Goal: Information Seeking & Learning: Check status

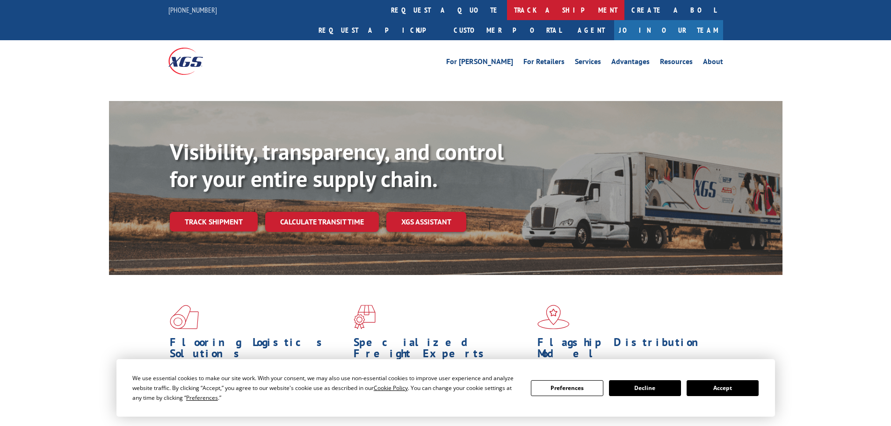
click at [507, 11] on link "track a shipment" at bounding box center [565, 10] width 117 height 20
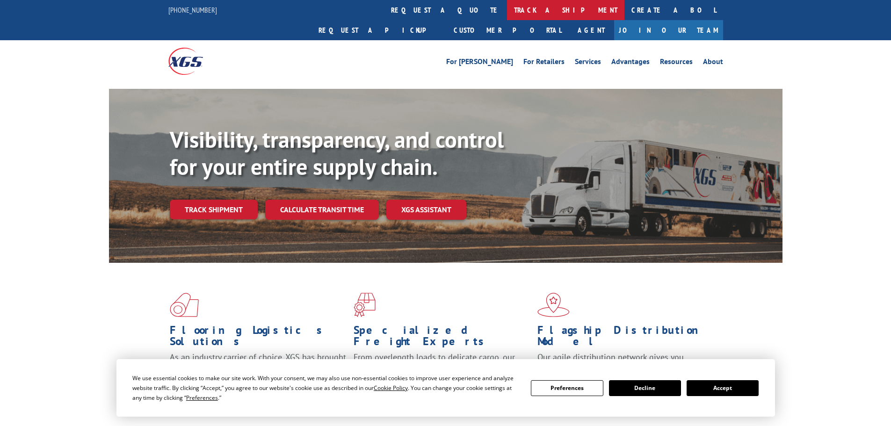
click at [507, 17] on link "track a shipment" at bounding box center [565, 10] width 117 height 20
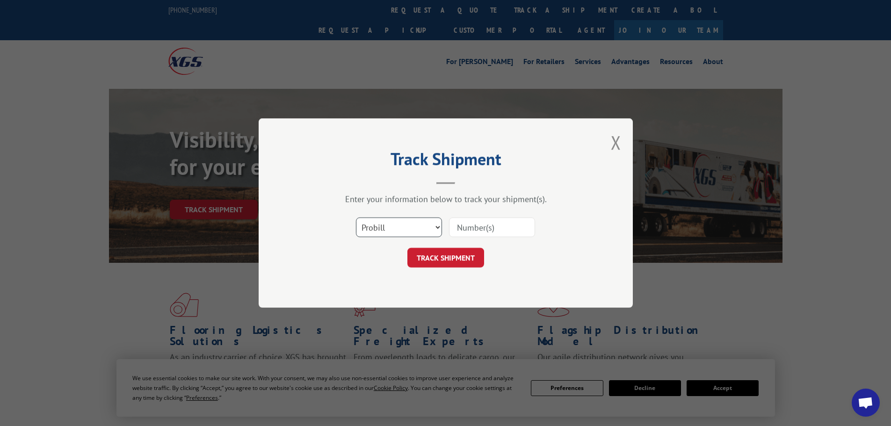
click at [379, 231] on select "Select category... Probill BOL PO" at bounding box center [399, 228] width 86 height 20
select select "bol"
click at [356, 218] on select "Select category... Probill BOL PO" at bounding box center [399, 228] width 86 height 20
click at [471, 229] on input at bounding box center [492, 228] width 86 height 20
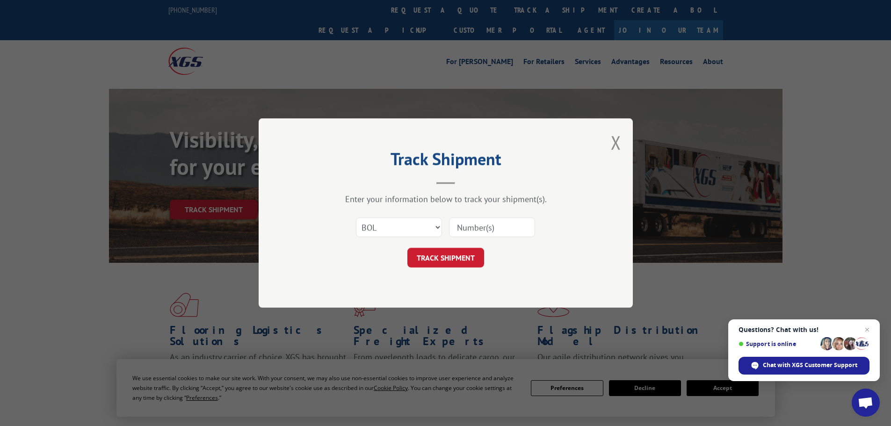
paste input "5510673"
type input "5510673"
click at [445, 260] on button "TRACK SHIPMENT" at bounding box center [446, 258] width 77 height 20
